Goal: Task Accomplishment & Management: Use online tool/utility

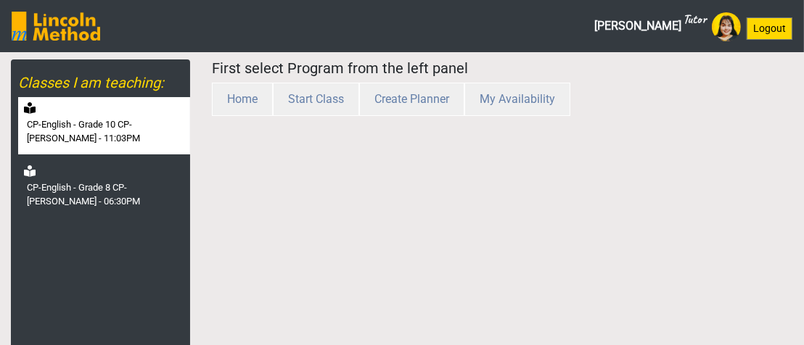
click at [111, 124] on label "CP-English - Grade 10 CP-[PERSON_NAME] - 11:03PM" at bounding box center [107, 131] width 160 height 28
select select "month"
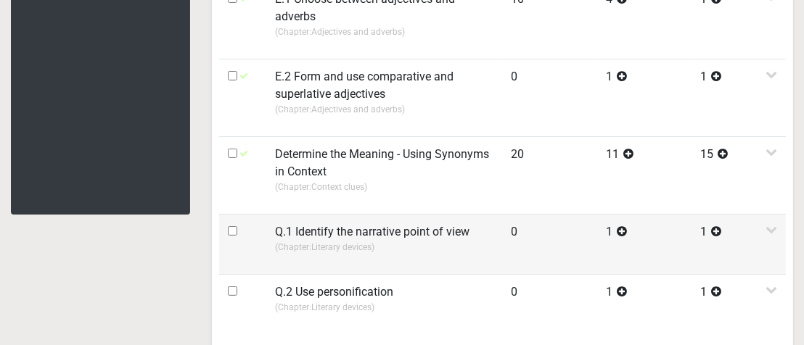
scroll to position [363, 0]
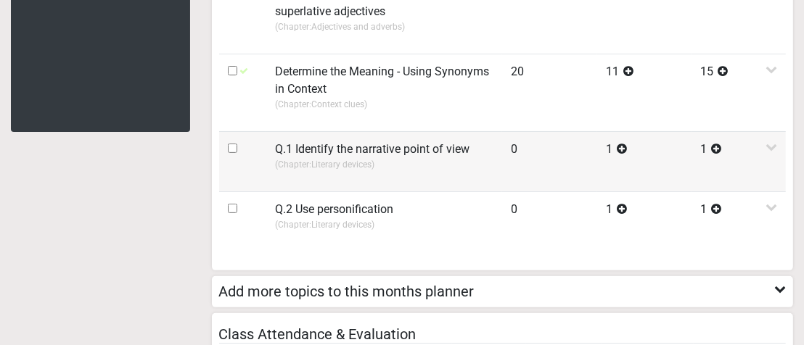
click at [234, 146] on input "checkbox" at bounding box center [232, 148] width 9 height 9
checkbox input "true"
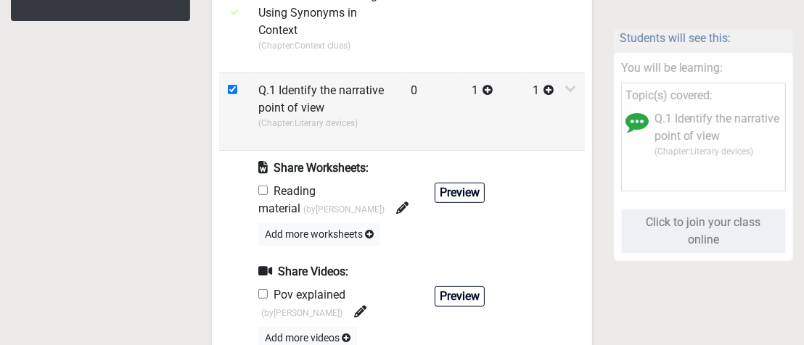
scroll to position [508, 0]
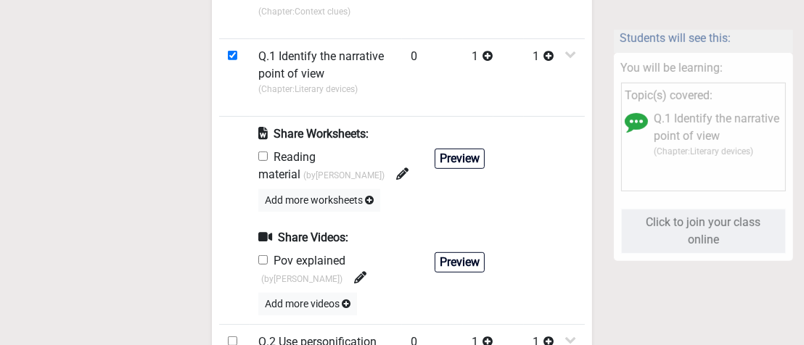
click at [263, 155] on input "checkbox" at bounding box center [262, 156] width 9 height 9
checkbox input "true"
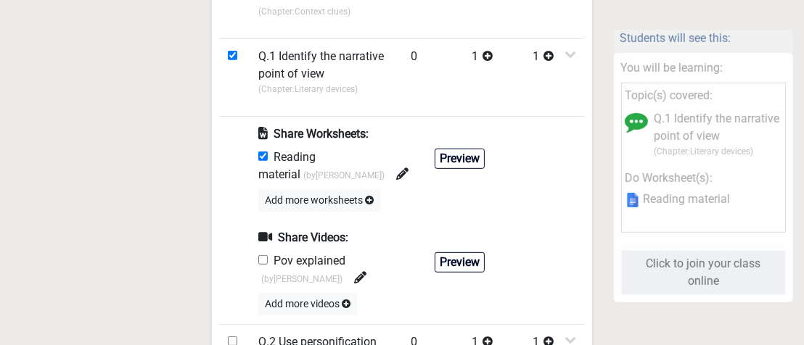
click at [258, 252] on div "Pov explained (by [PERSON_NAME] )" at bounding box center [341, 269] width 166 height 35
click at [262, 256] on input "checkbox" at bounding box center [262, 259] width 9 height 9
checkbox input "true"
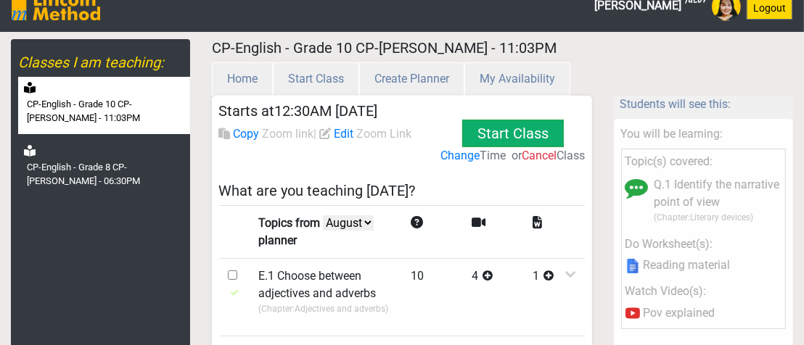
scroll to position [0, 0]
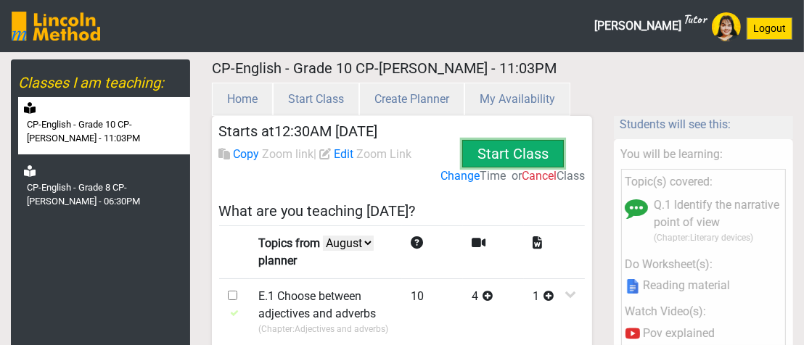
click at [511, 151] on button "Start Class" at bounding box center [513, 154] width 102 height 28
